Goal: Task Accomplishment & Management: Manage account settings

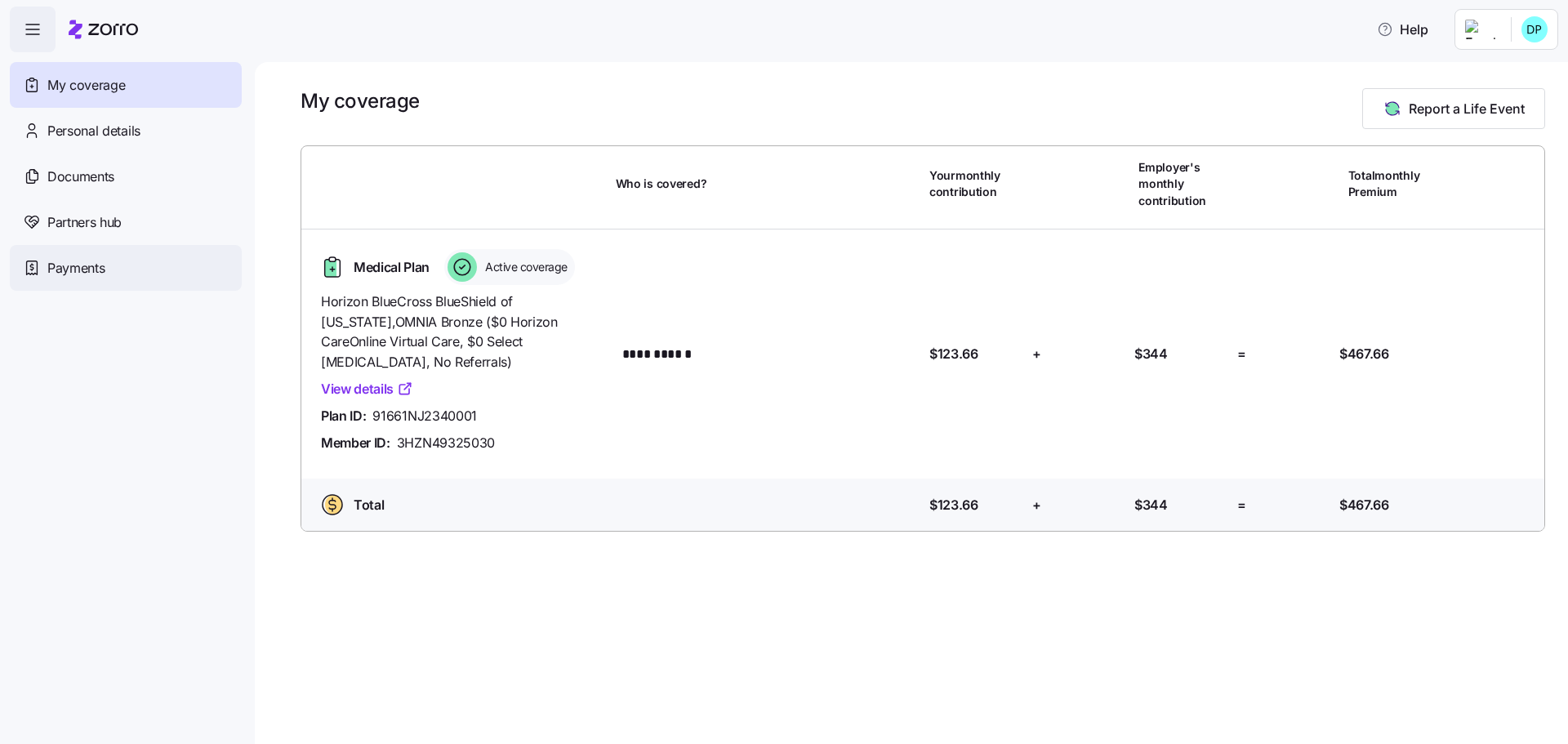
click at [49, 264] on span "Payments" at bounding box center [76, 268] width 57 height 20
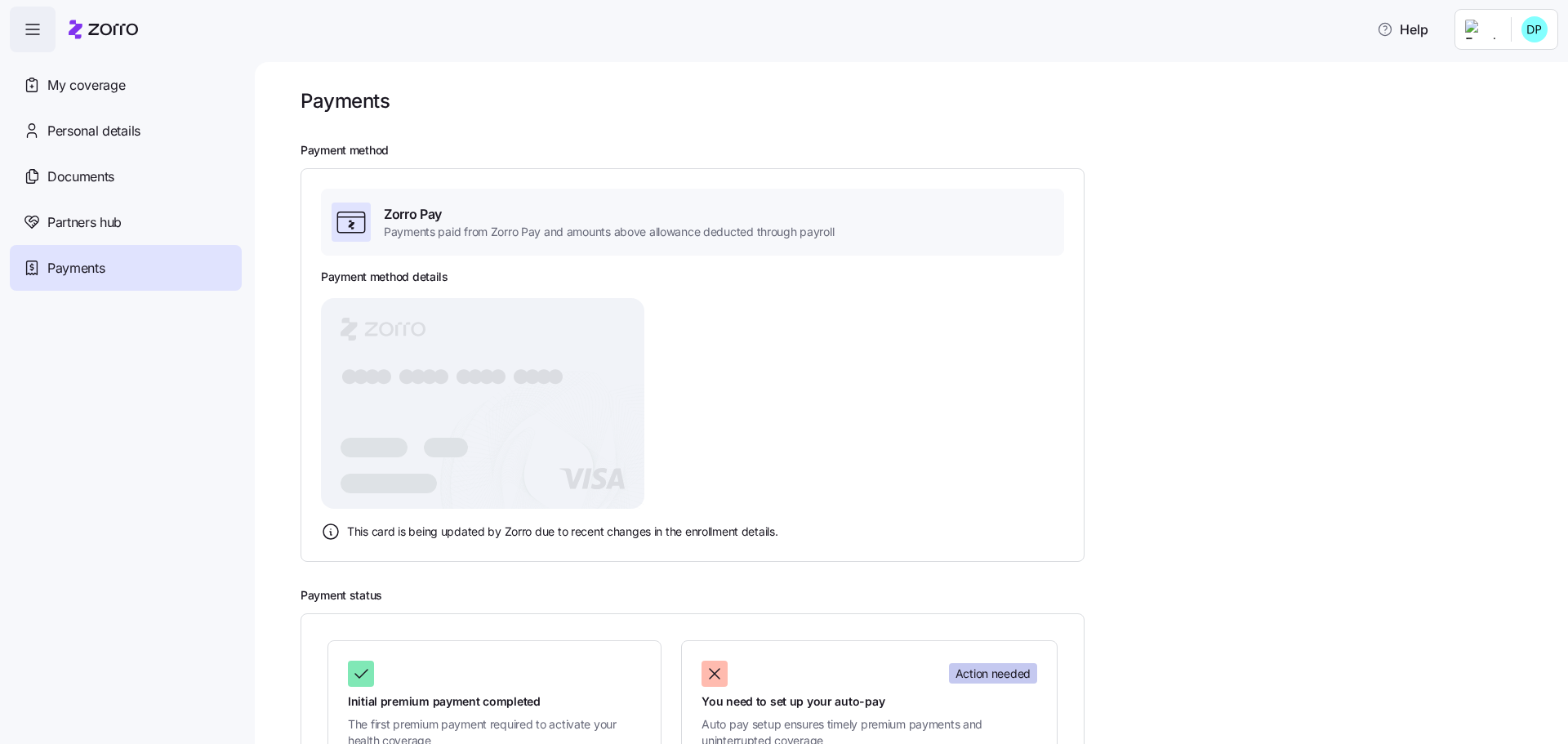
click at [498, 463] on icon at bounding box center [559, 470] width 235 height 196
click at [372, 283] on h3 "Payment method details" at bounding box center [385, 276] width 127 height 16
click at [372, 276] on h3 "Payment method details" at bounding box center [385, 276] width 127 height 16
click at [358, 221] on icon at bounding box center [351, 222] width 33 height 33
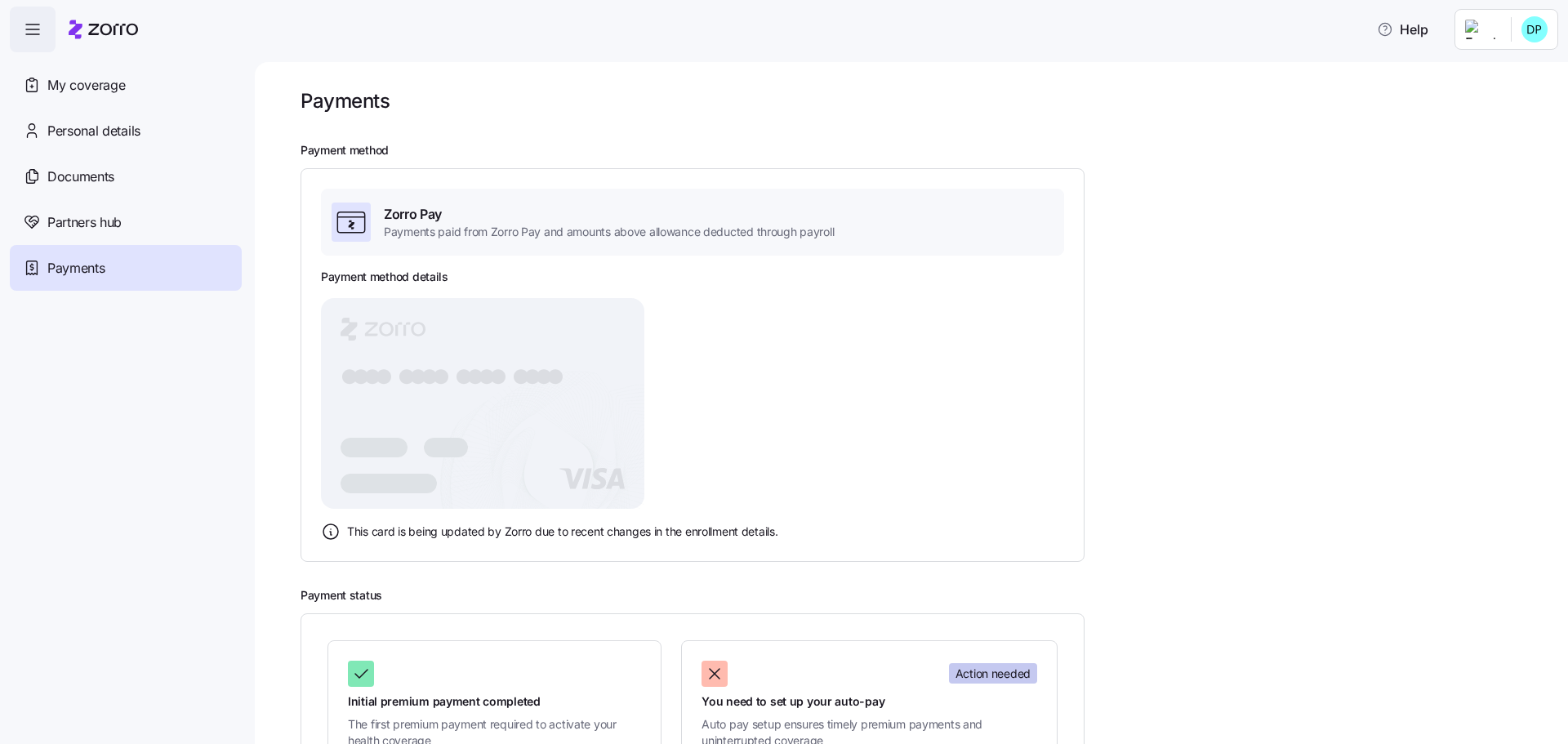
click at [358, 221] on icon at bounding box center [351, 222] width 33 height 33
click at [386, 212] on span "Zorro Pay" at bounding box center [608, 214] width 450 height 20
click at [434, 216] on span "Zorro Pay" at bounding box center [608, 214] width 450 height 20
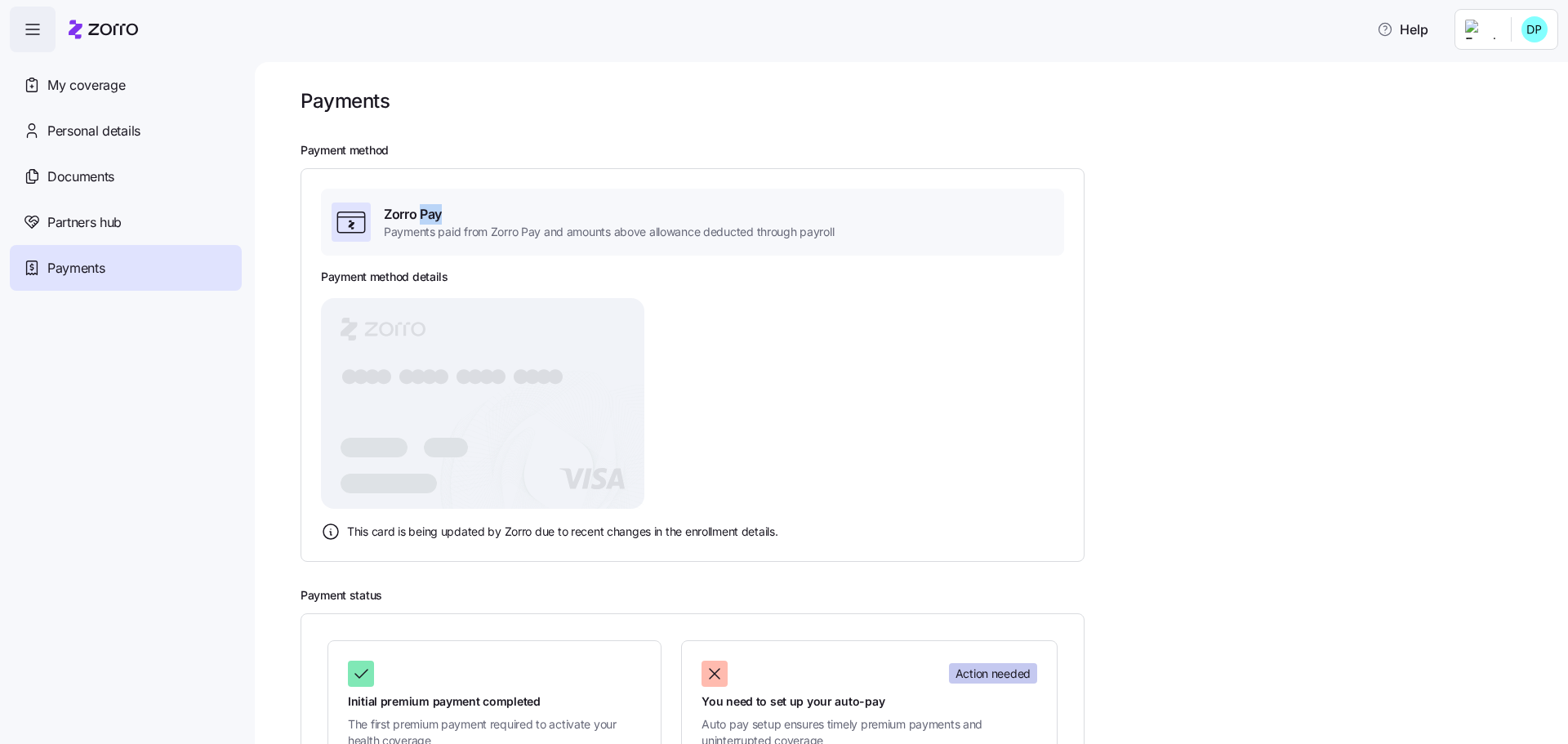
click at [434, 216] on span "Zorro Pay" at bounding box center [608, 214] width 450 height 20
click at [437, 215] on span "Zorro Pay" at bounding box center [608, 214] width 450 height 20
click at [54, 83] on span "My coverage" at bounding box center [86, 85] width 78 height 20
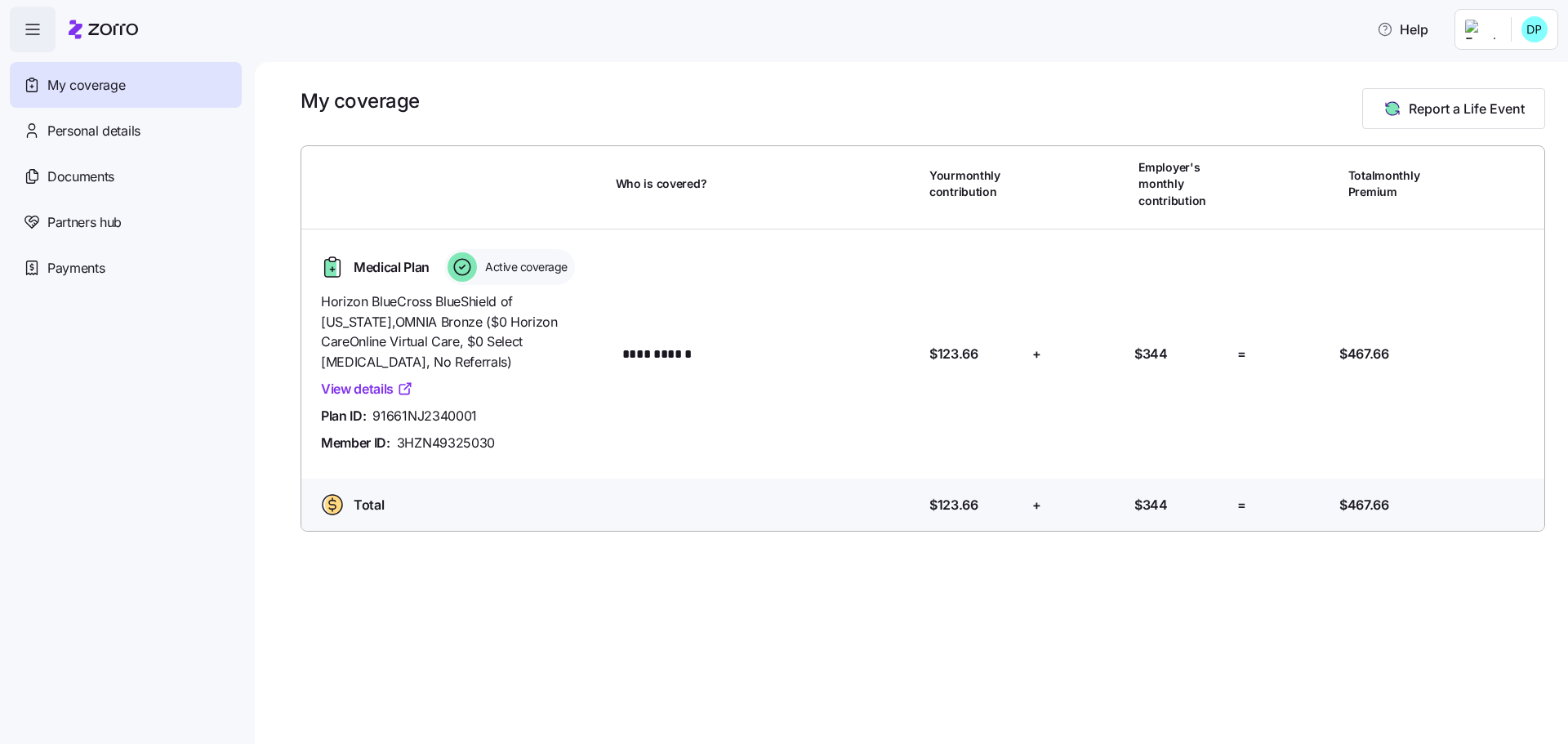
click at [85, 85] on span "My coverage" at bounding box center [86, 85] width 78 height 20
click at [77, 215] on span "Partners hub" at bounding box center [85, 222] width 75 height 20
click at [79, 168] on span "Documents" at bounding box center [81, 177] width 67 height 20
click at [85, 271] on span "Payments" at bounding box center [76, 268] width 57 height 20
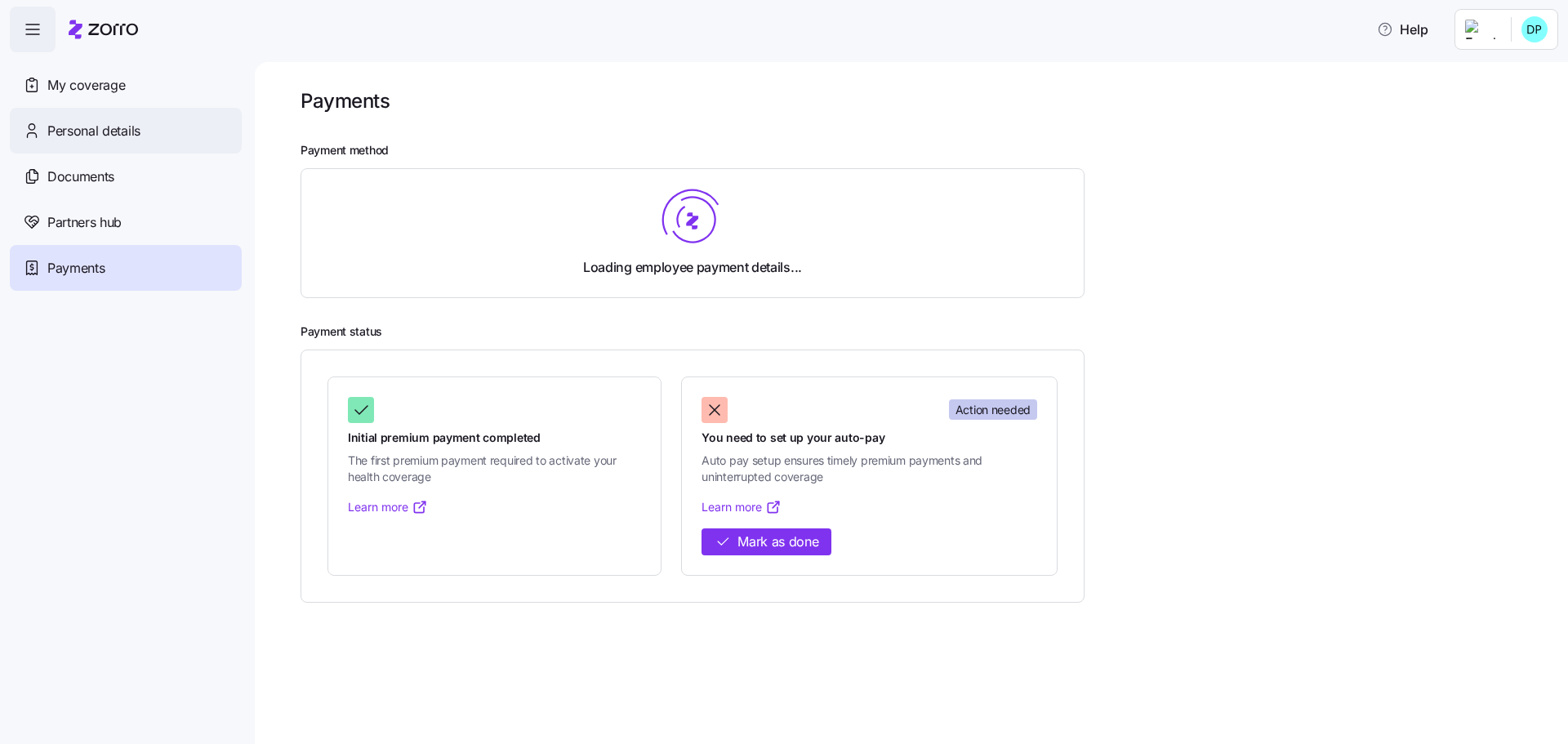
click at [111, 137] on span "Personal details" at bounding box center [94, 131] width 93 height 20
